Goal: Information Seeking & Learning: Learn about a topic

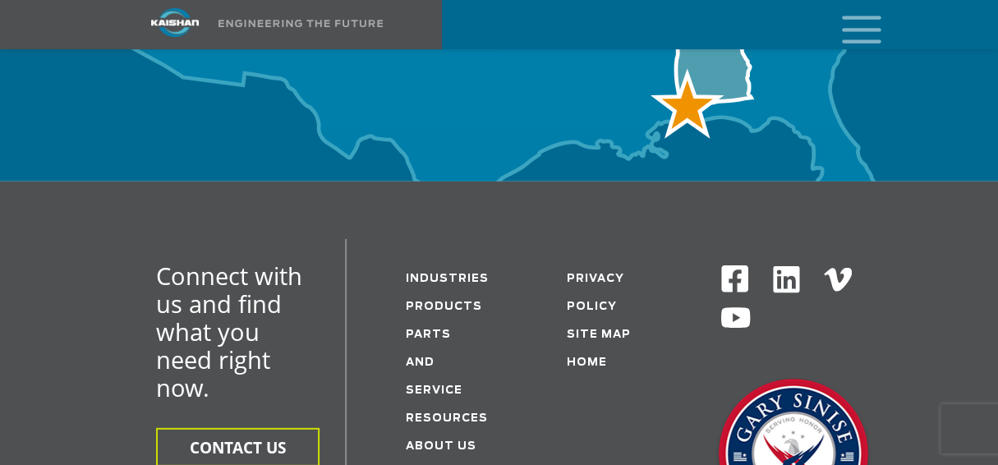
scroll to position [6238, 0]
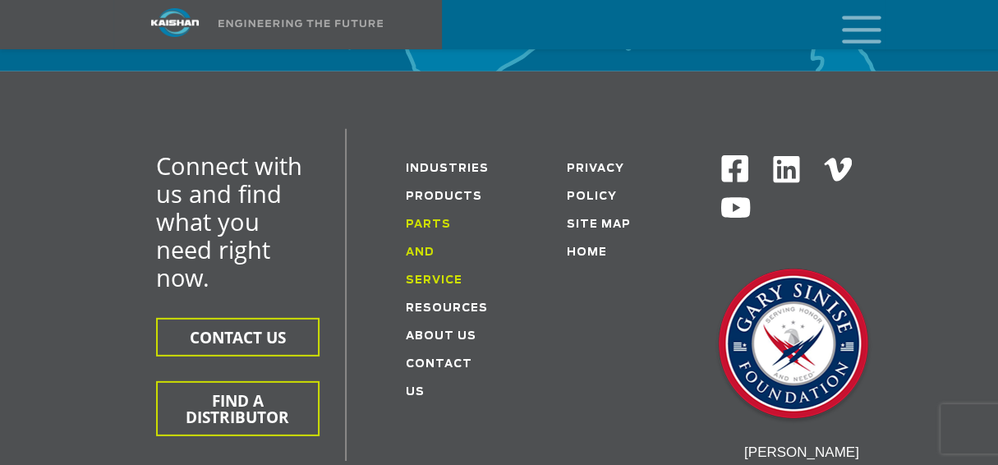
click at [440, 219] on link "Parts and service" at bounding box center [434, 252] width 57 height 67
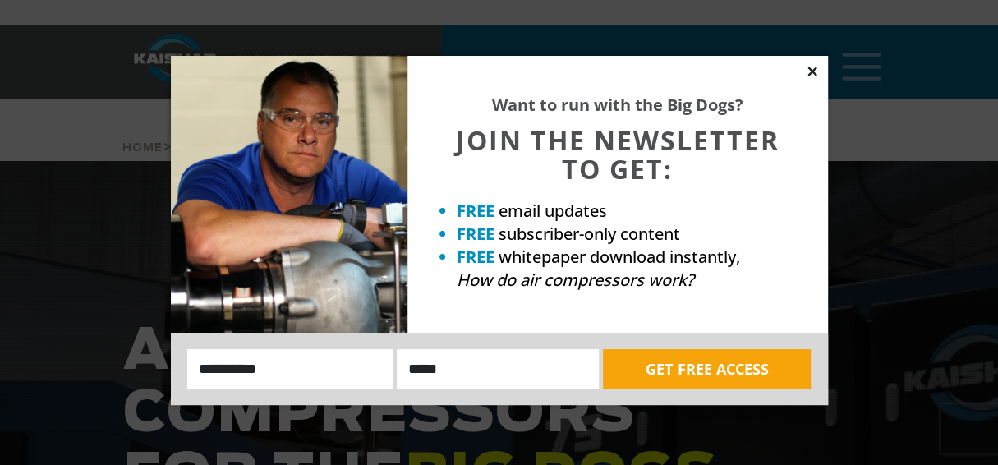
click at [813, 76] on icon at bounding box center [812, 71] width 15 height 15
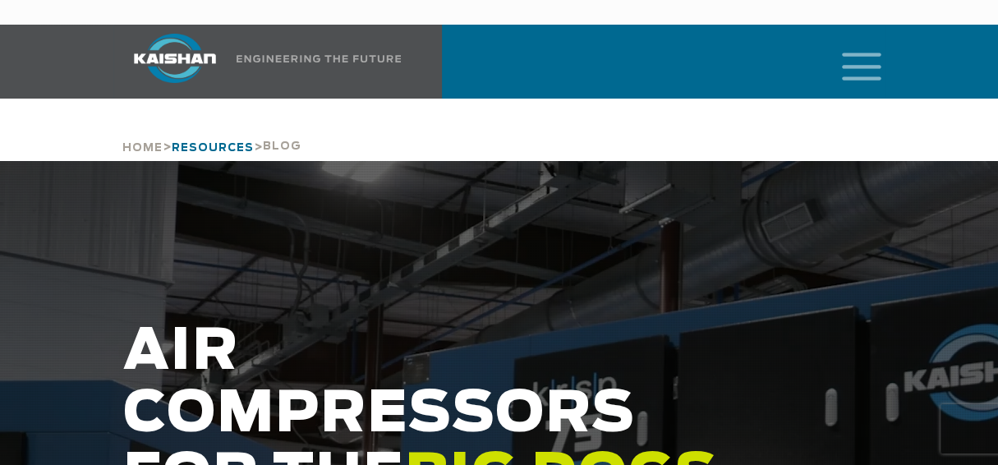
click at [225, 143] on span "Resources" at bounding box center [213, 148] width 82 height 11
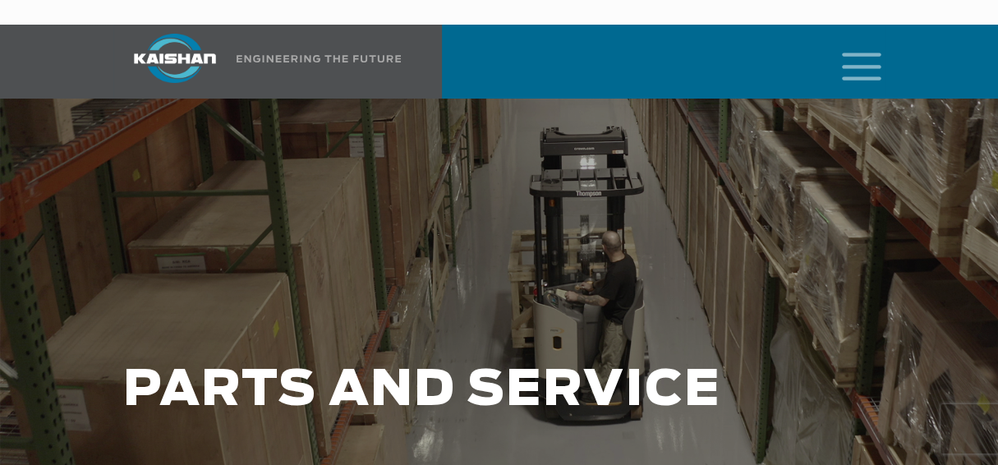
click at [874, 39] on icon "mobile menu" at bounding box center [861, 64] width 53 height 51
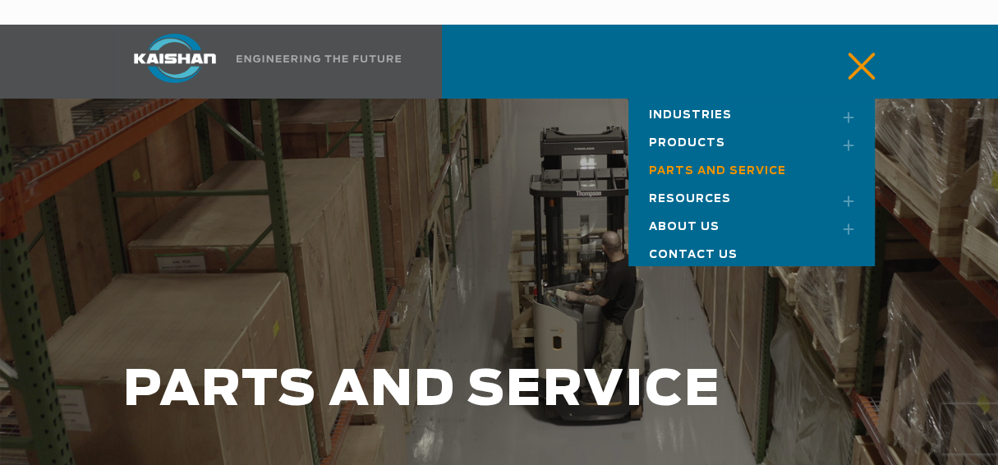
click at [691, 194] on span "Resources" at bounding box center [690, 199] width 82 height 11
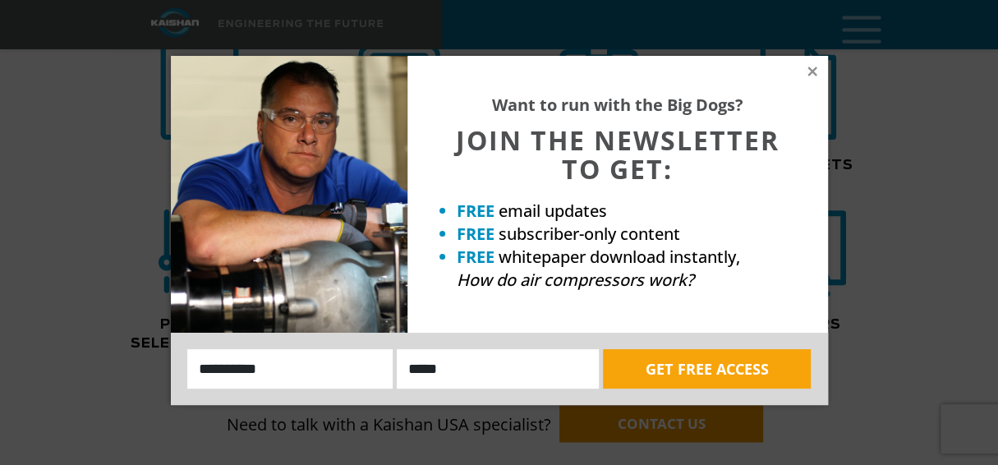
scroll to position [1439, 0]
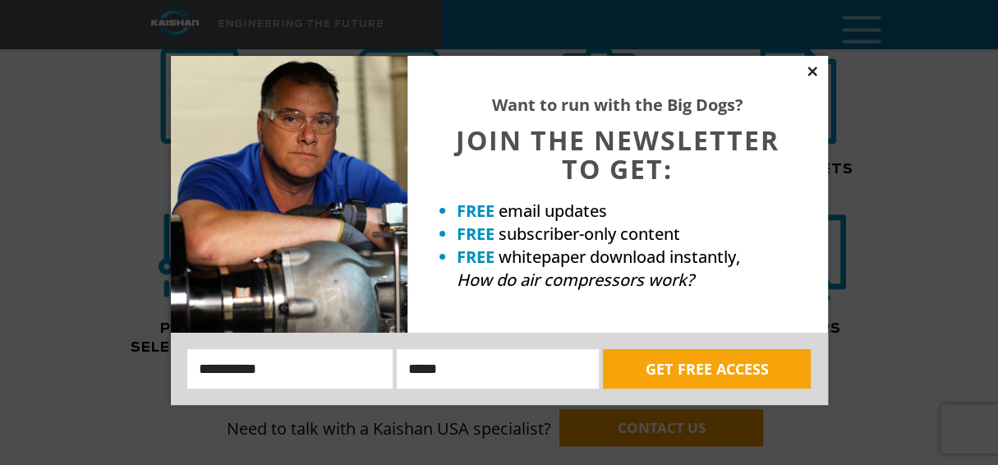
click at [810, 75] on icon at bounding box center [812, 71] width 15 height 15
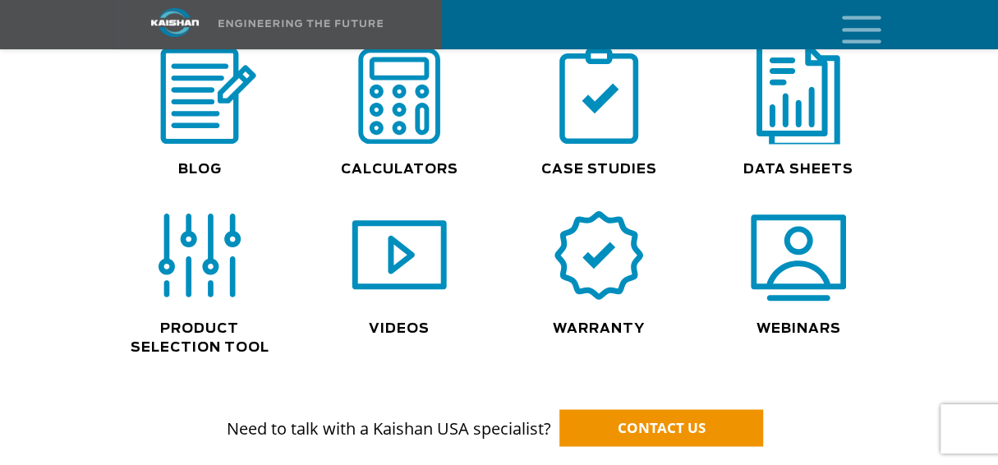
click at [775, 118] on img at bounding box center [798, 96] width 105 height 106
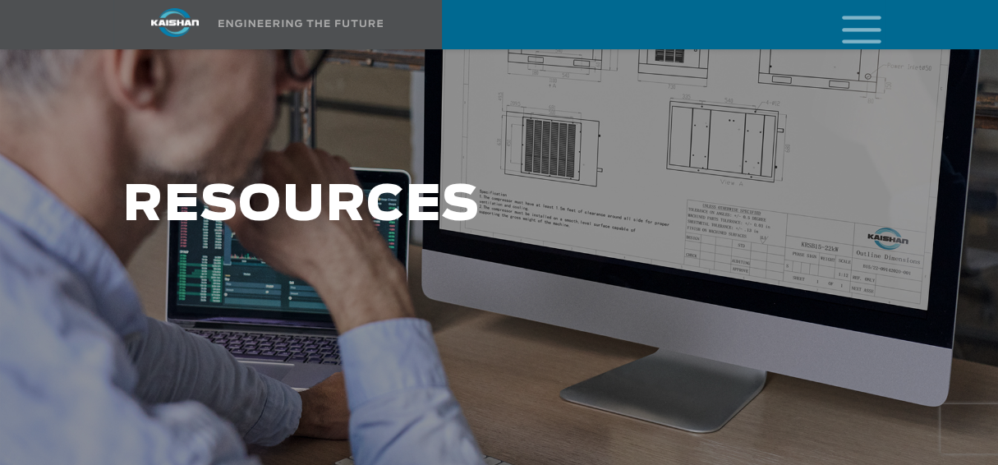
scroll to position [195, 0]
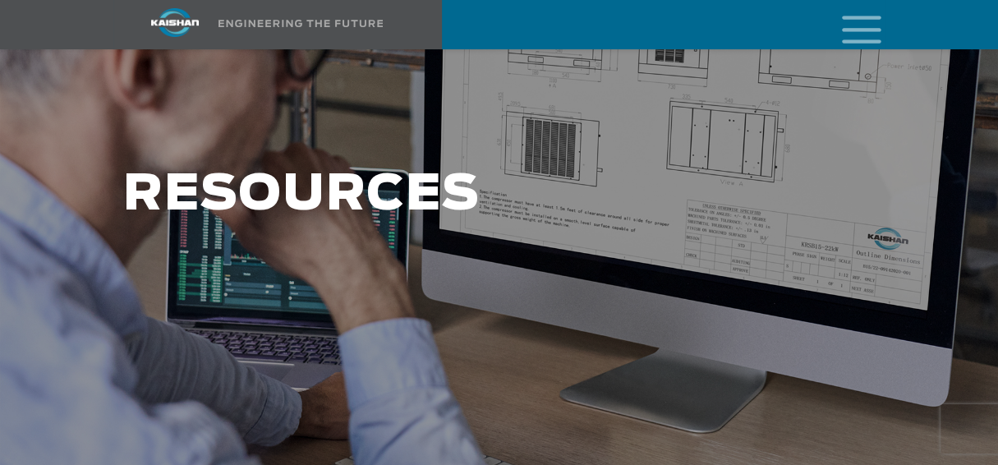
click at [411, 168] on h1 "RESOURCES" at bounding box center [434, 195] width 623 height 55
click at [388, 181] on h1 "RESOURCES" at bounding box center [434, 195] width 623 height 55
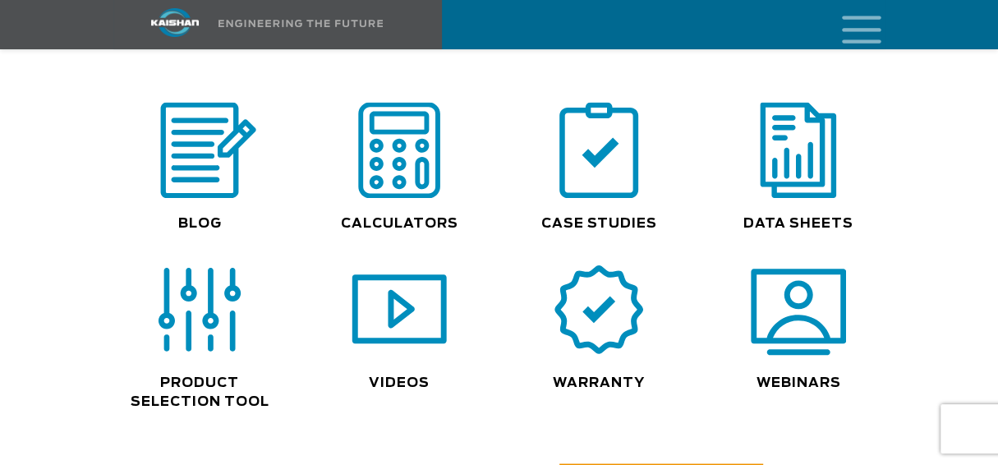
scroll to position [1388, 0]
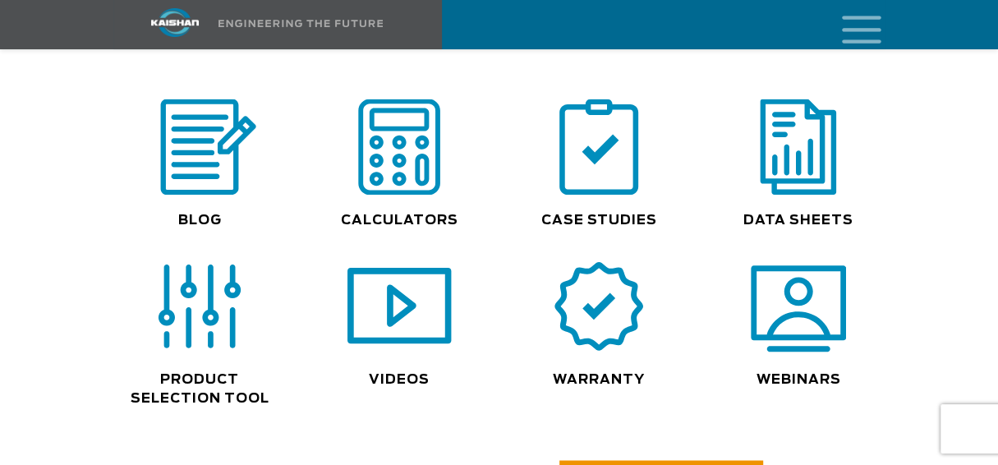
click at [403, 301] on img at bounding box center [399, 307] width 105 height 106
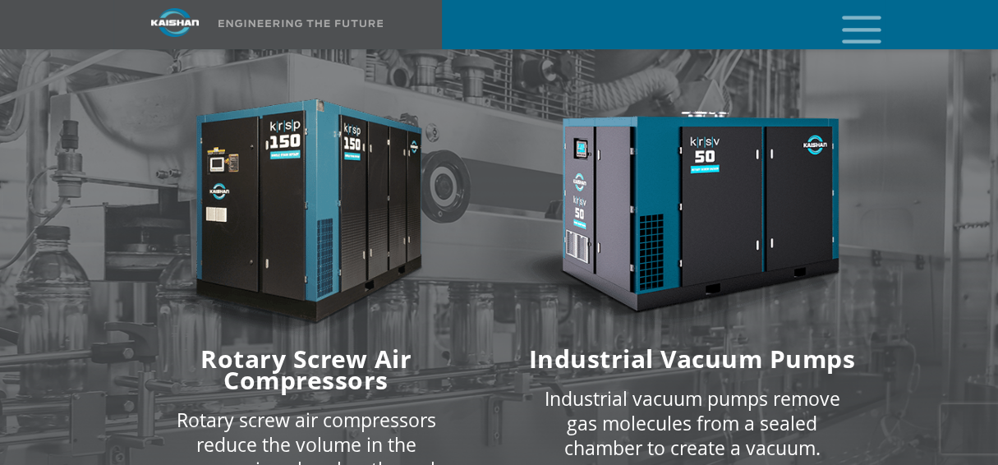
scroll to position [2572, 0]
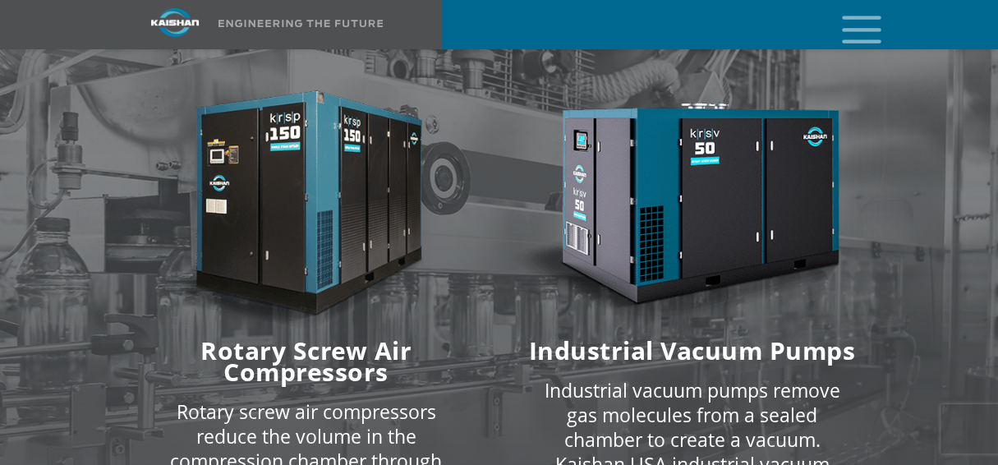
click at [382, 218] on img at bounding box center [306, 208] width 366 height 246
click at [299, 353] on h6 "Rotary Screw Air Compressors" at bounding box center [306, 361] width 366 height 43
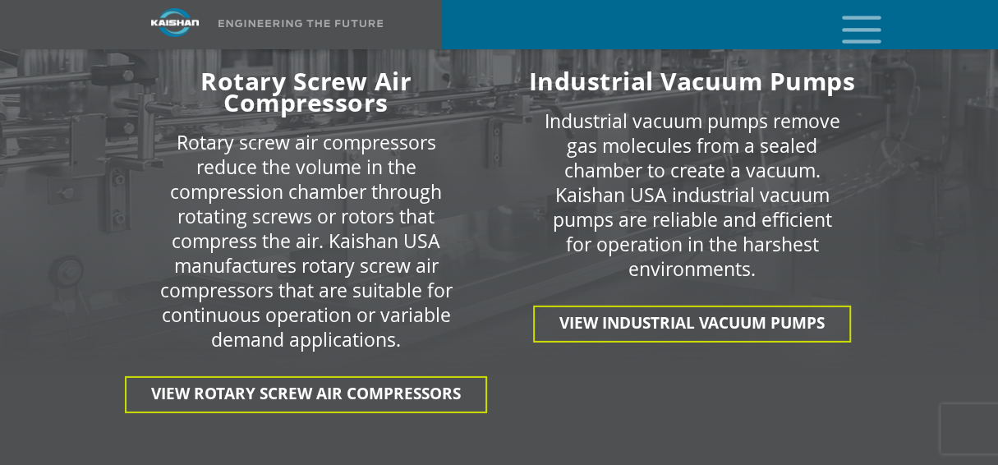
scroll to position [2849, 0]
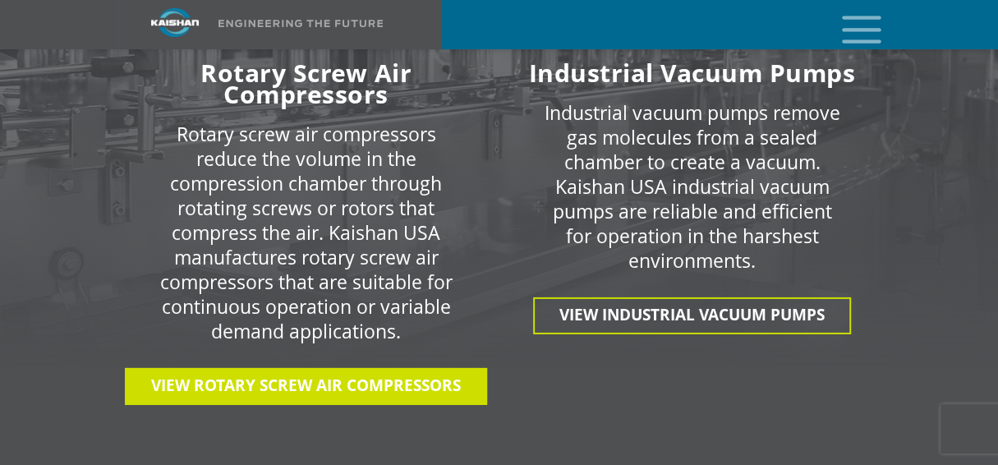
click at [420, 374] on span "View Rotary Screw Air Compressors" at bounding box center [306, 384] width 310 height 21
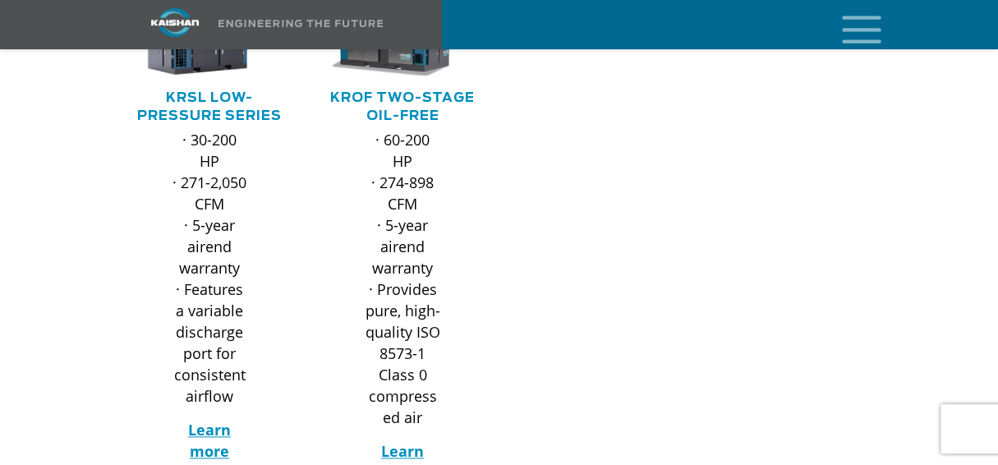
scroll to position [957, 0]
